Goal: Information Seeking & Learning: Learn about a topic

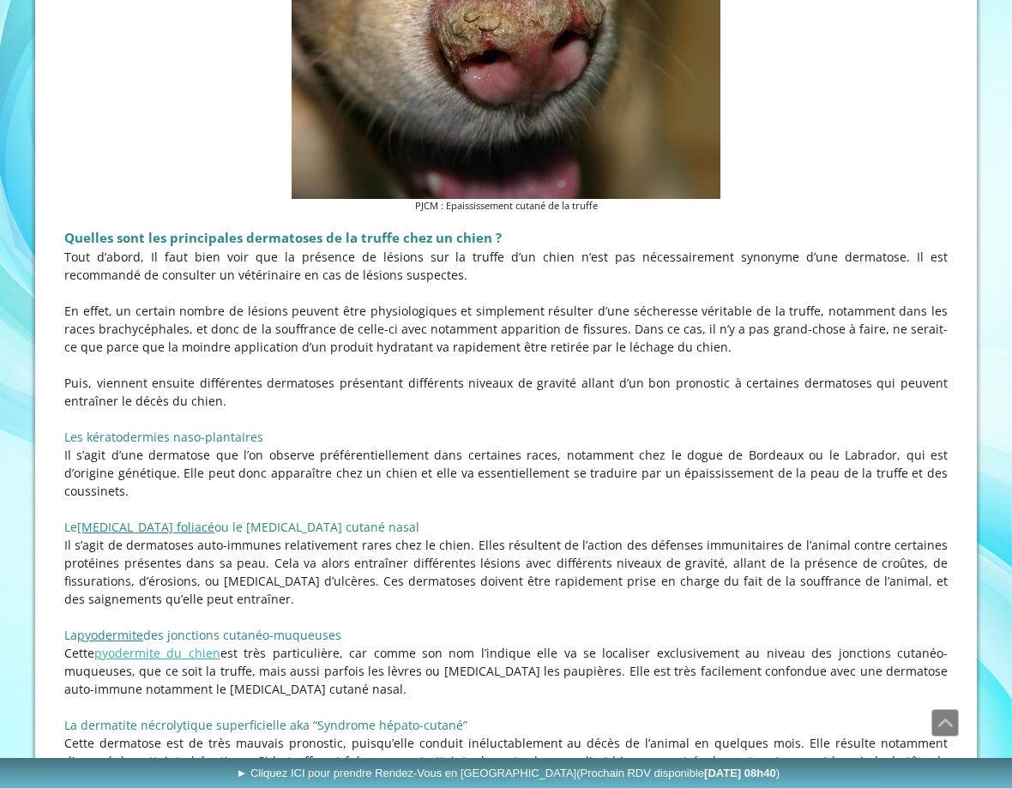
scroll to position [1478, 0]
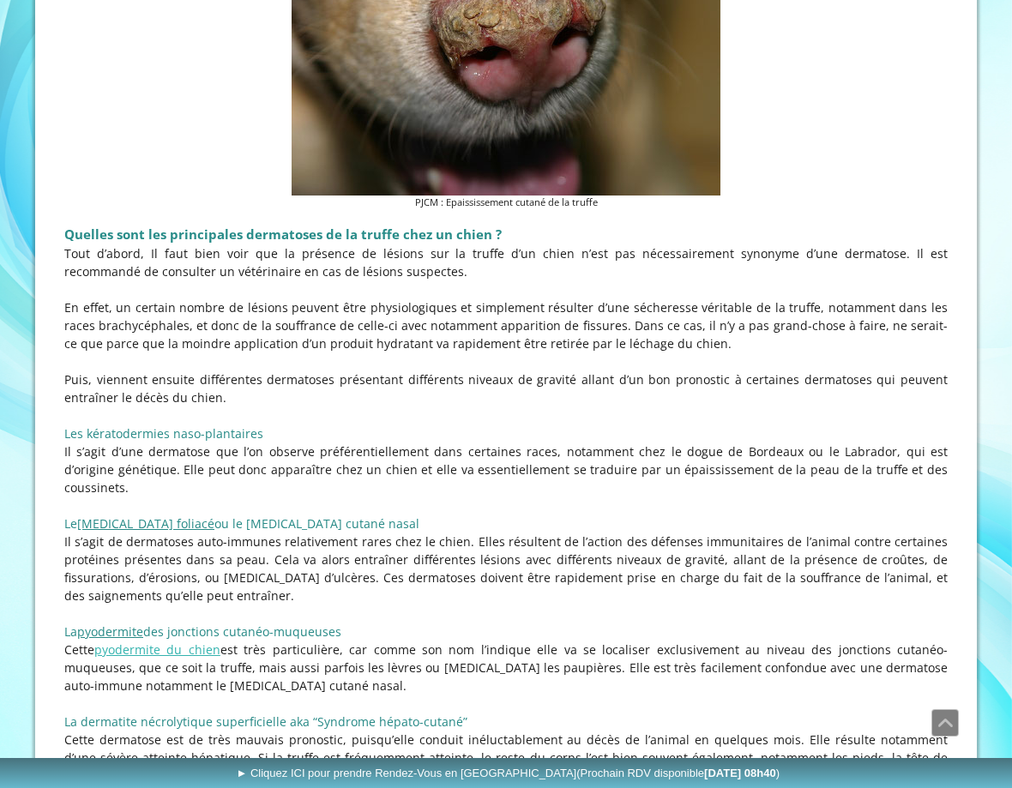
click at [541, 393] on p "Puis, viennent ensuite différentes dermatoses présentant différents niveaux de …" at bounding box center [505, 388] width 883 height 36
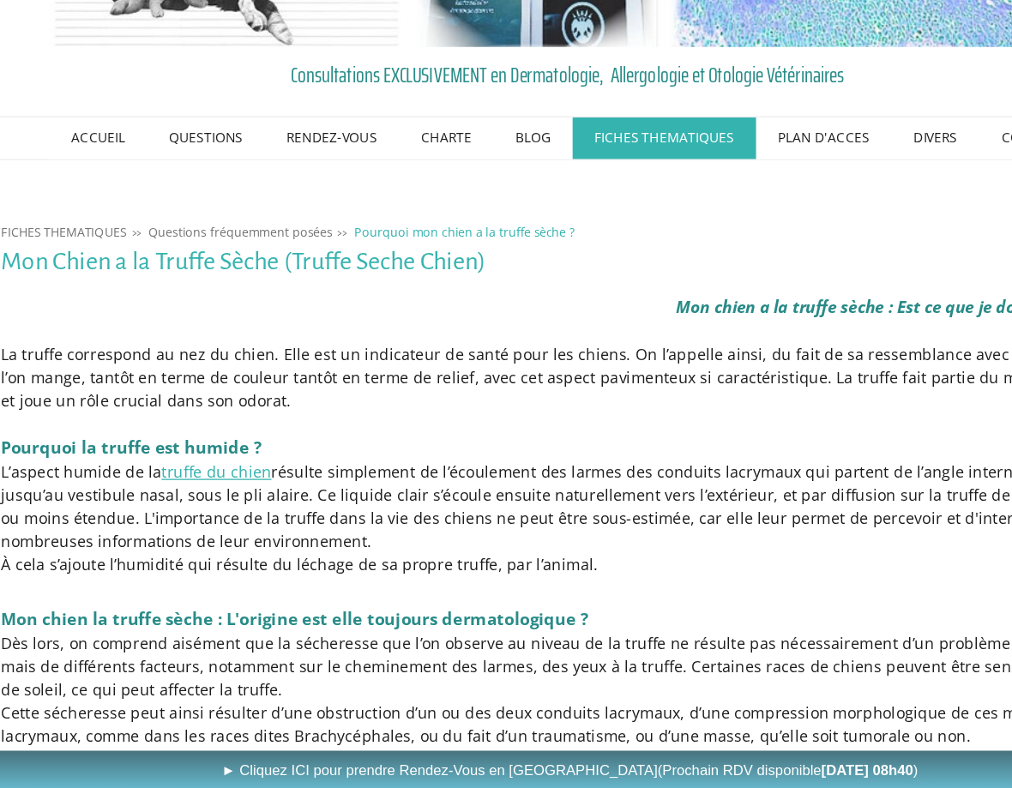
scroll to position [9, 0]
